Goal: Obtain resource: Download file/media

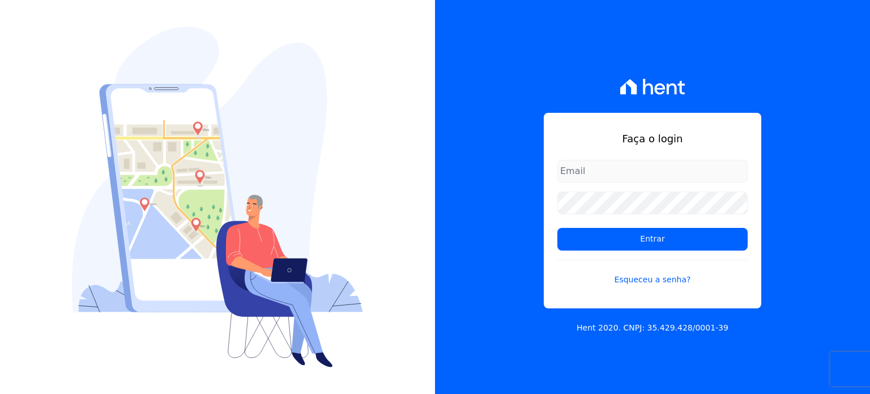
click at [632, 167] on input "email" at bounding box center [652, 171] width 190 height 23
type input "ronaldo.trindade@vlbarros.com.br"
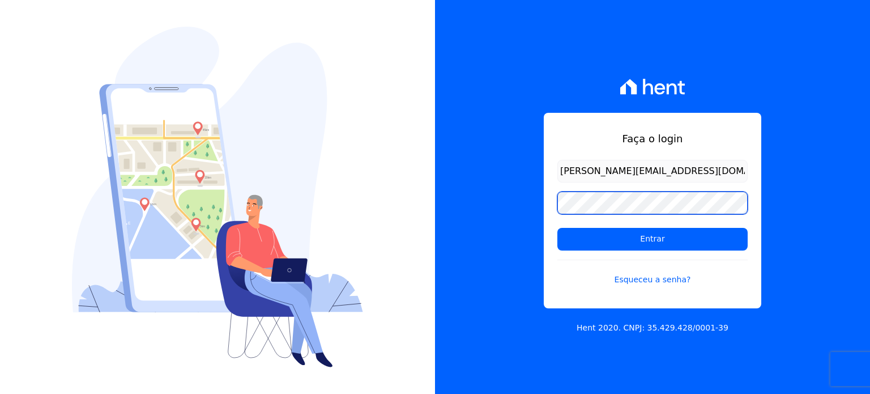
click at [557, 228] on input "Entrar" at bounding box center [652, 239] width 190 height 23
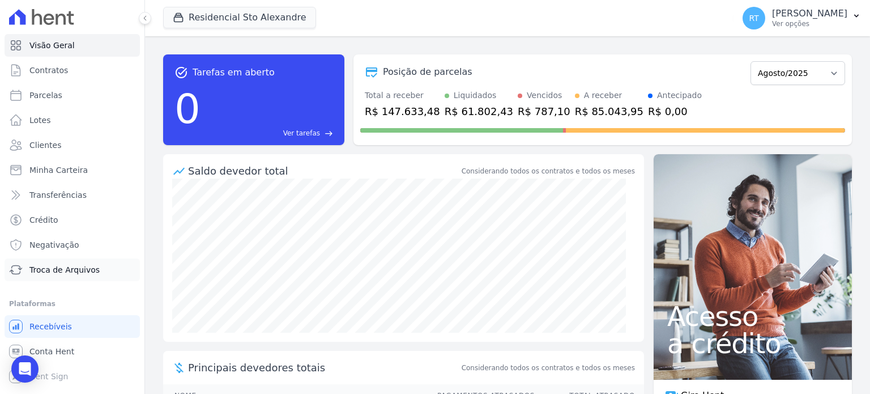
click at [70, 270] on span "Troca de Arquivos" at bounding box center [64, 269] width 70 height 11
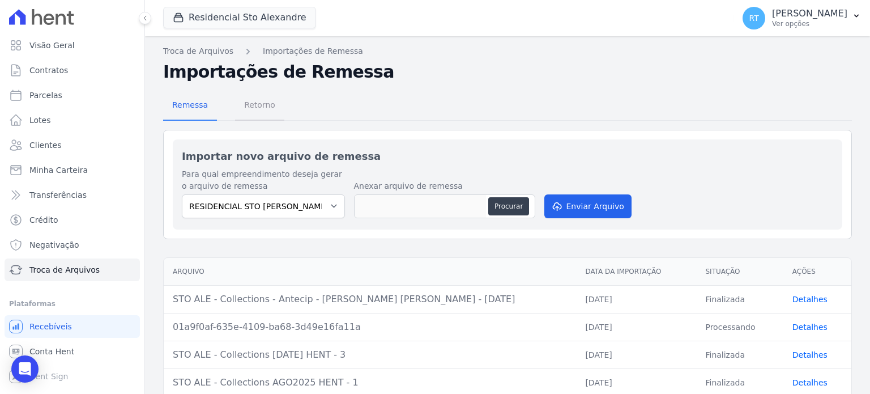
click at [254, 115] on span "Retorno" at bounding box center [259, 104] width 45 height 23
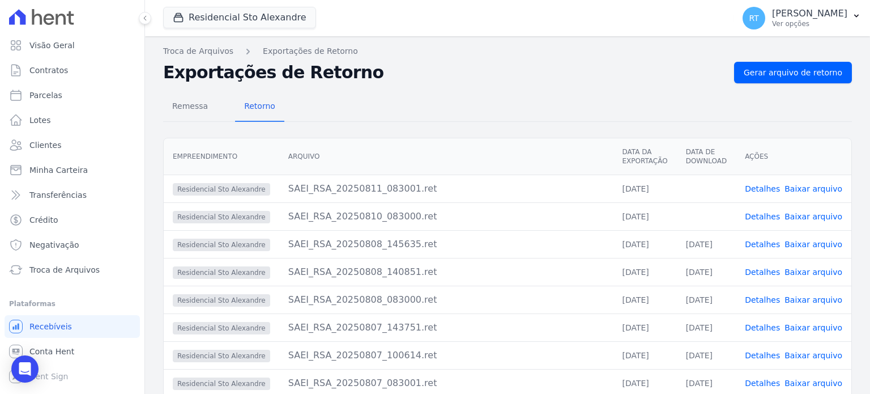
click at [769, 215] on link "Detalhes" at bounding box center [762, 216] width 35 height 9
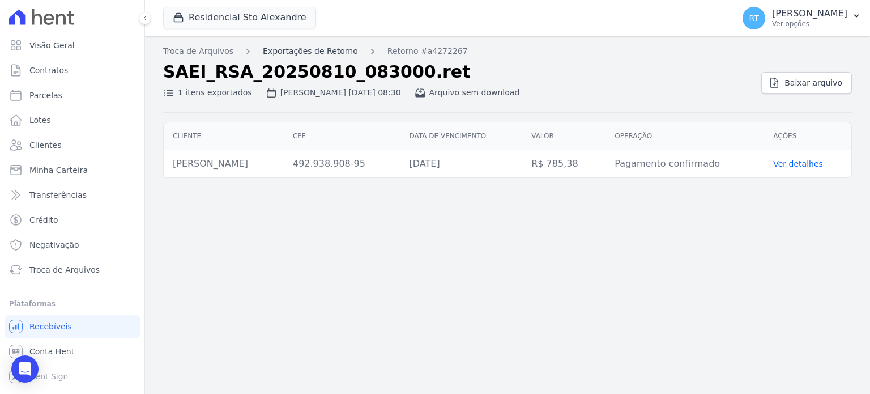
click at [323, 49] on link "Exportações de Retorno" at bounding box center [310, 51] width 95 height 12
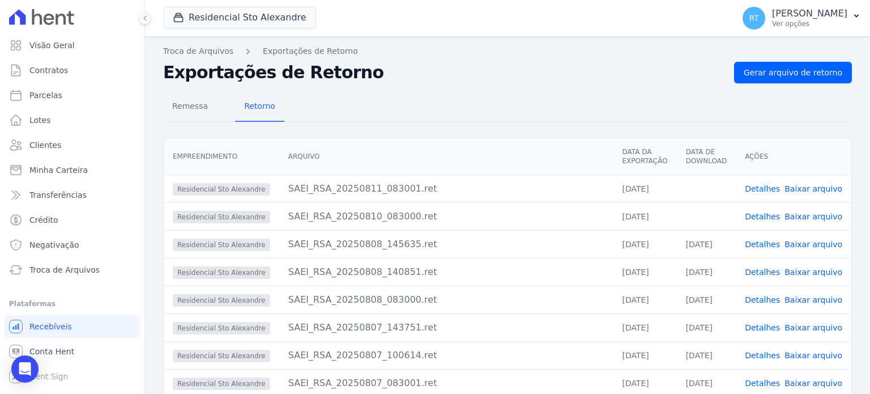
click at [766, 188] on link "Detalhes" at bounding box center [762, 188] width 35 height 9
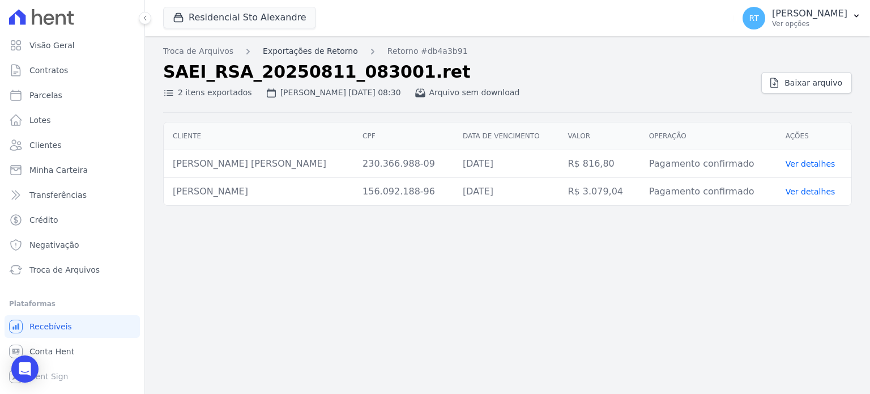
click at [306, 51] on link "Exportações de Retorno" at bounding box center [310, 51] width 95 height 12
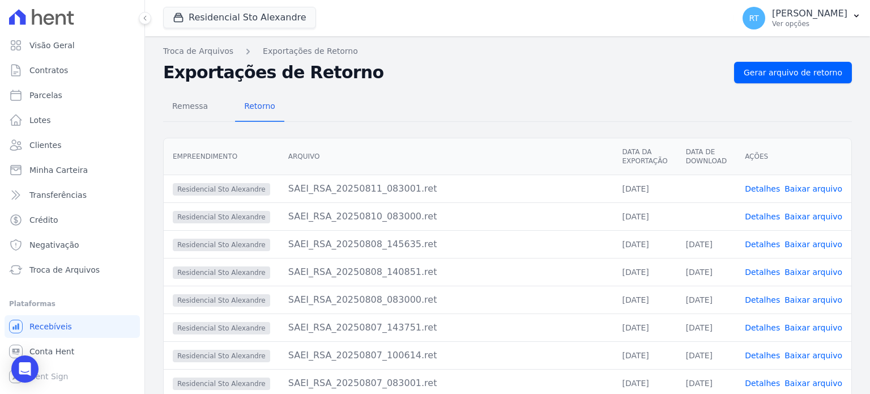
click at [770, 215] on link "Detalhes" at bounding box center [762, 216] width 35 height 9
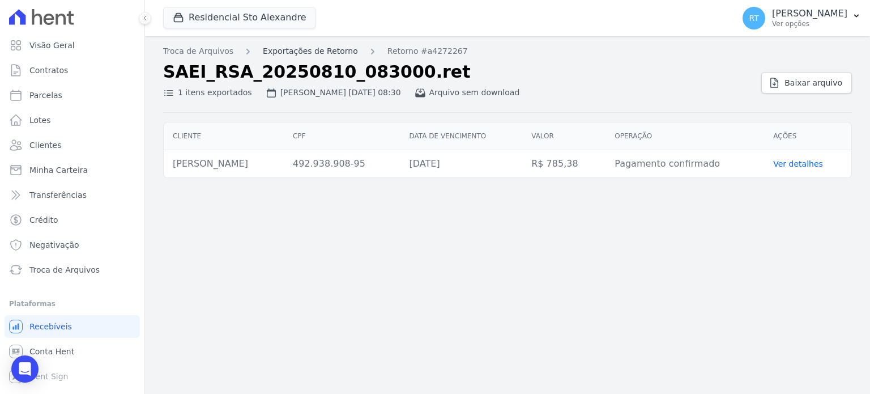
click at [320, 52] on link "Exportações de Retorno" at bounding box center [310, 51] width 95 height 12
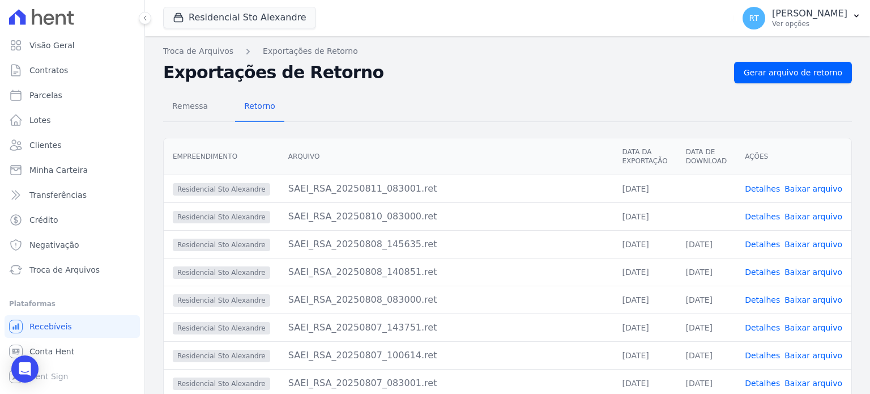
click at [806, 215] on link "Baixar arquivo" at bounding box center [814, 216] width 58 height 9
click at [814, 188] on link "Baixar arquivo" at bounding box center [814, 188] width 58 height 9
click at [785, 73] on span "Gerar arquivo de retorno" at bounding box center [793, 72] width 99 height 11
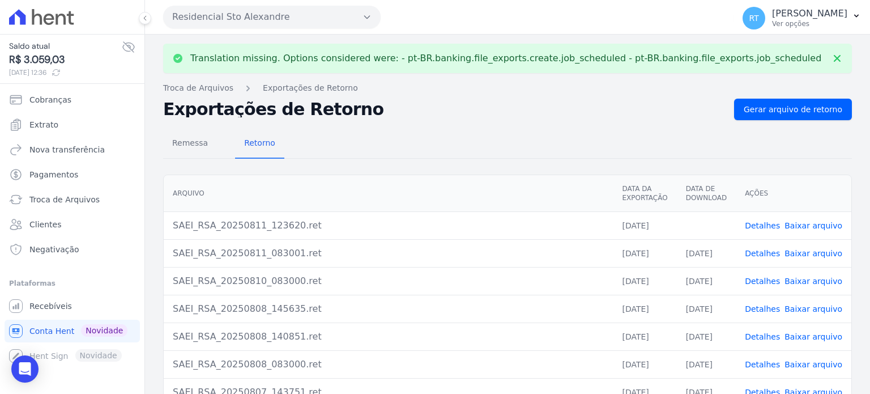
click at [767, 225] on link "Detalhes" at bounding box center [762, 225] width 35 height 9
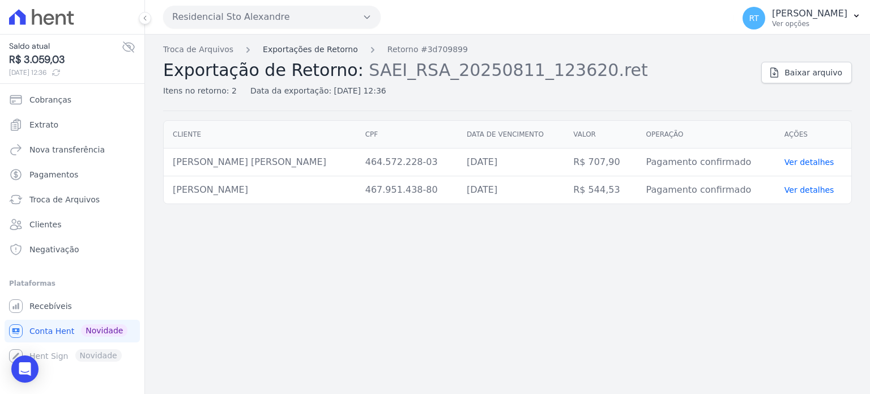
click at [315, 49] on link "Exportações de Retorno" at bounding box center [310, 50] width 95 height 12
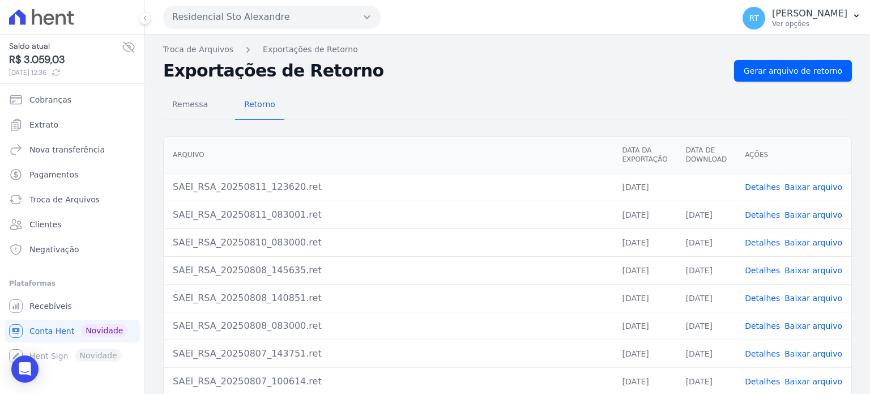
click at [812, 185] on link "Baixar arquivo" at bounding box center [814, 186] width 58 height 9
click at [762, 239] on link "Detalhes" at bounding box center [762, 242] width 35 height 9
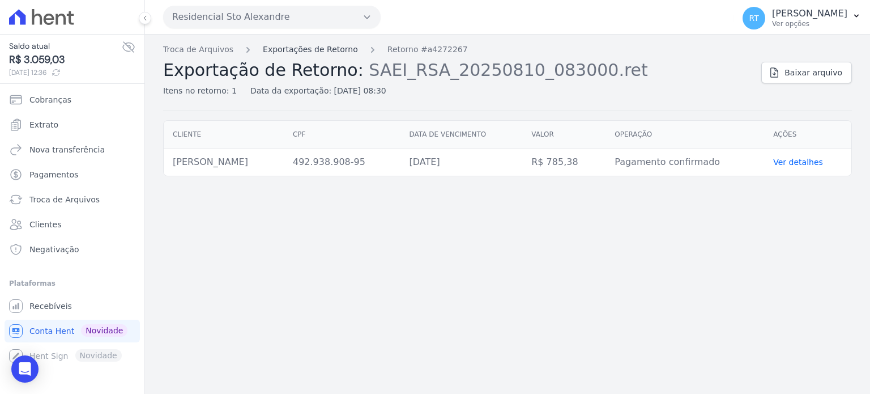
click at [310, 50] on link "Exportações de Retorno" at bounding box center [310, 50] width 95 height 12
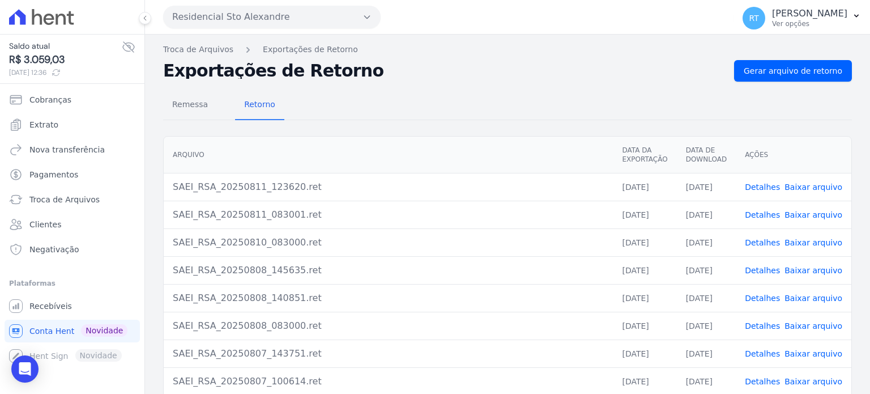
click at [762, 214] on link "Detalhes" at bounding box center [762, 214] width 35 height 9
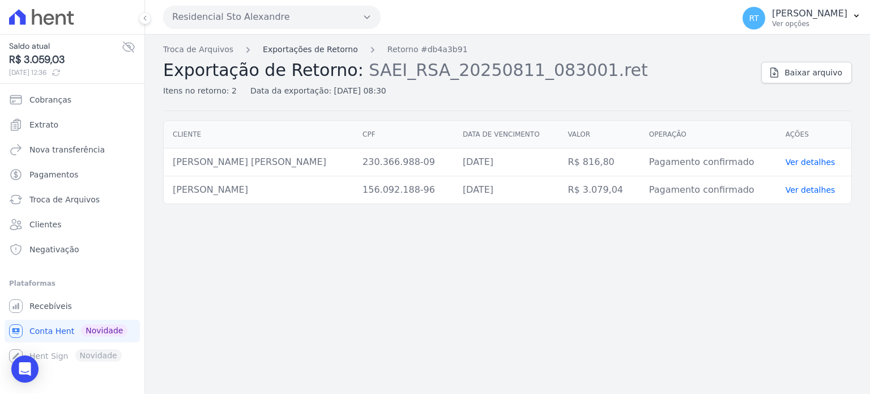
click at [320, 45] on link "Exportações de Retorno" at bounding box center [310, 50] width 95 height 12
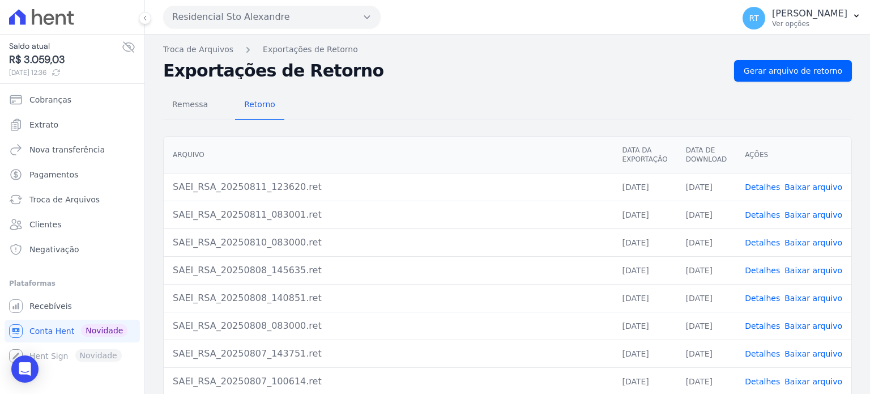
click at [767, 185] on link "Detalhes" at bounding box center [762, 186] width 35 height 9
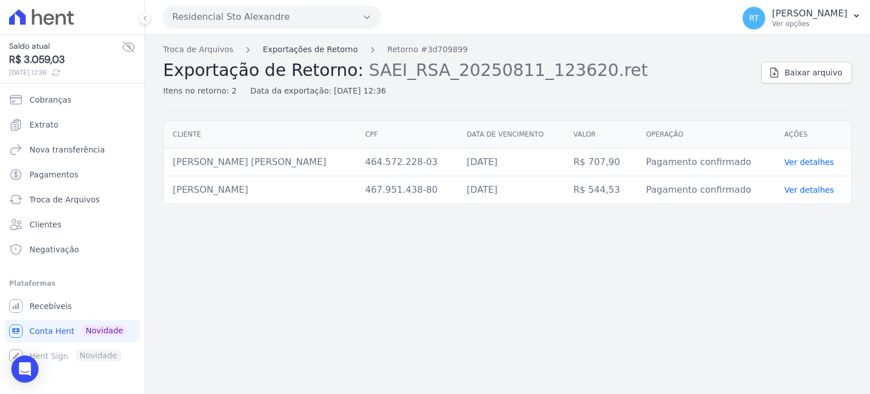
click at [314, 50] on link "Exportações de Retorno" at bounding box center [310, 50] width 95 height 12
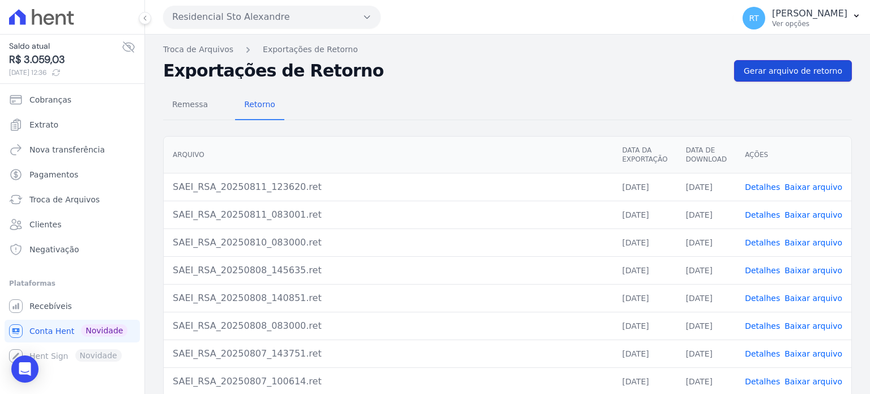
click at [807, 70] on span "Gerar arquivo de retorno" at bounding box center [793, 70] width 99 height 11
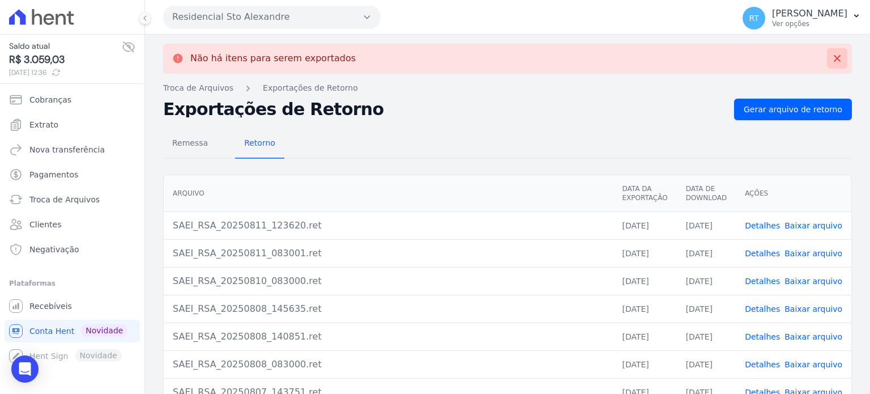
click at [832, 56] on icon at bounding box center [837, 58] width 11 height 11
